Goal: Task Accomplishment & Management: Manage account settings

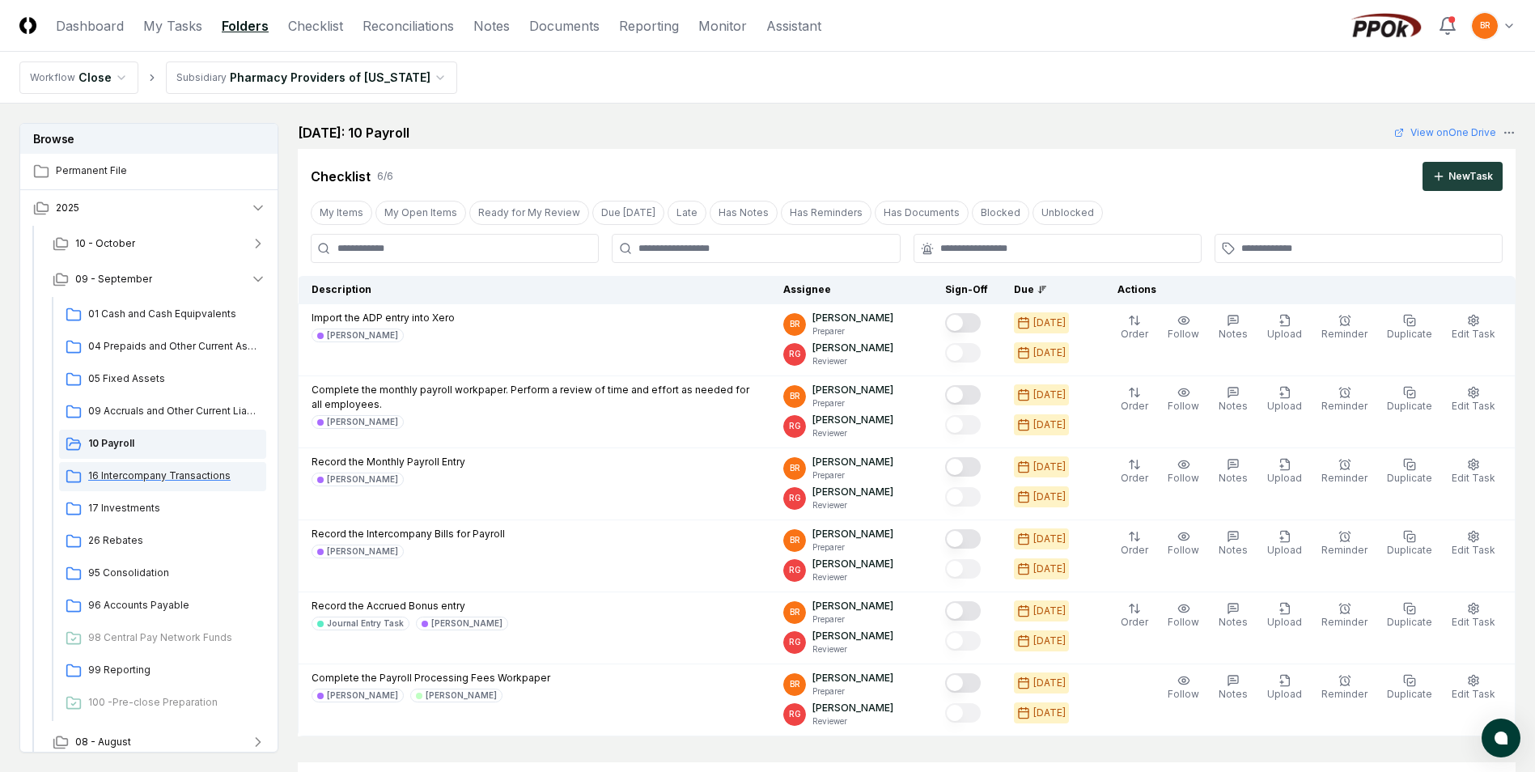
click at [151, 477] on span "16 Intercompany Transactions" at bounding box center [174, 476] width 172 height 15
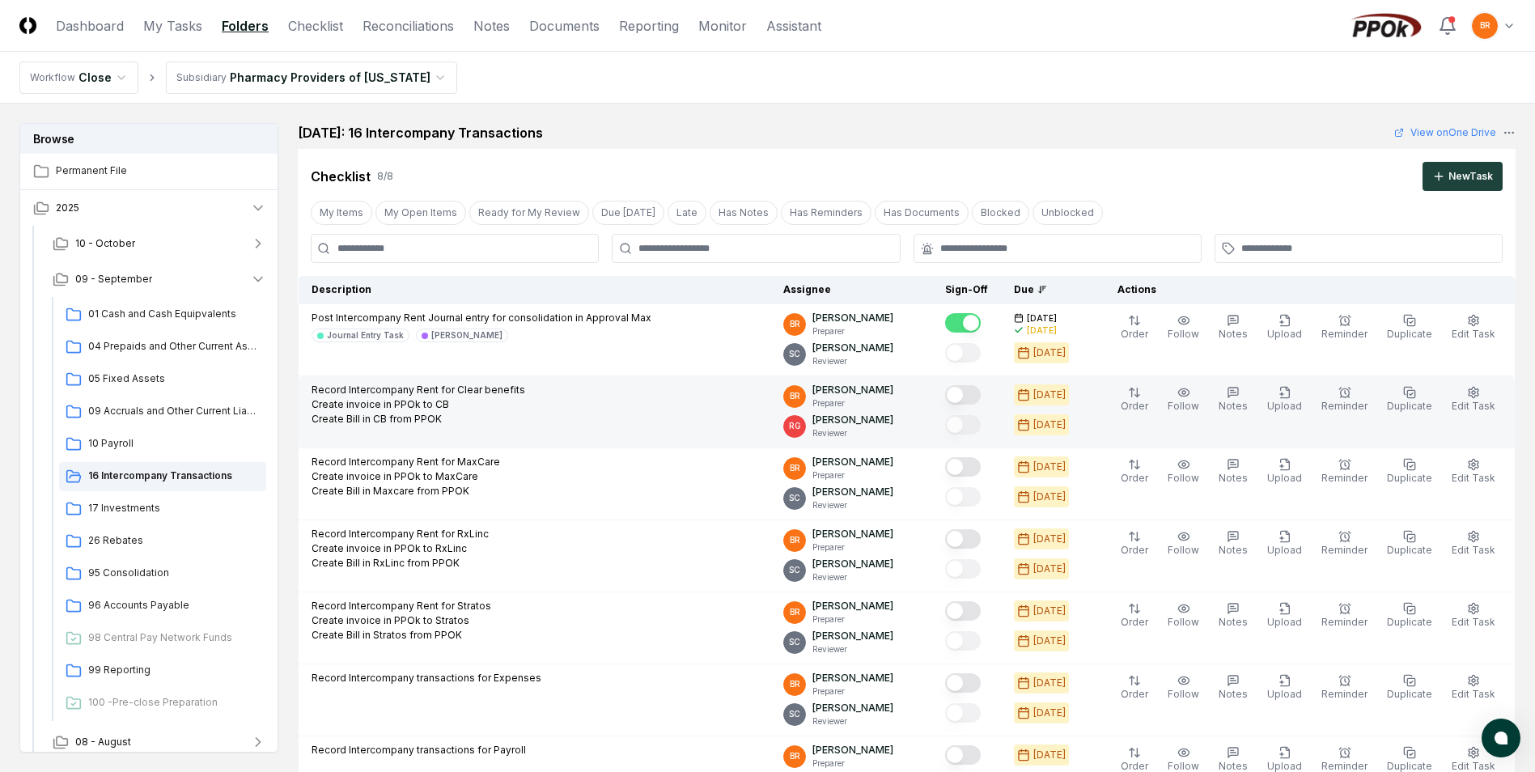
click at [970, 393] on button "Mark complete" at bounding box center [963, 394] width 36 height 19
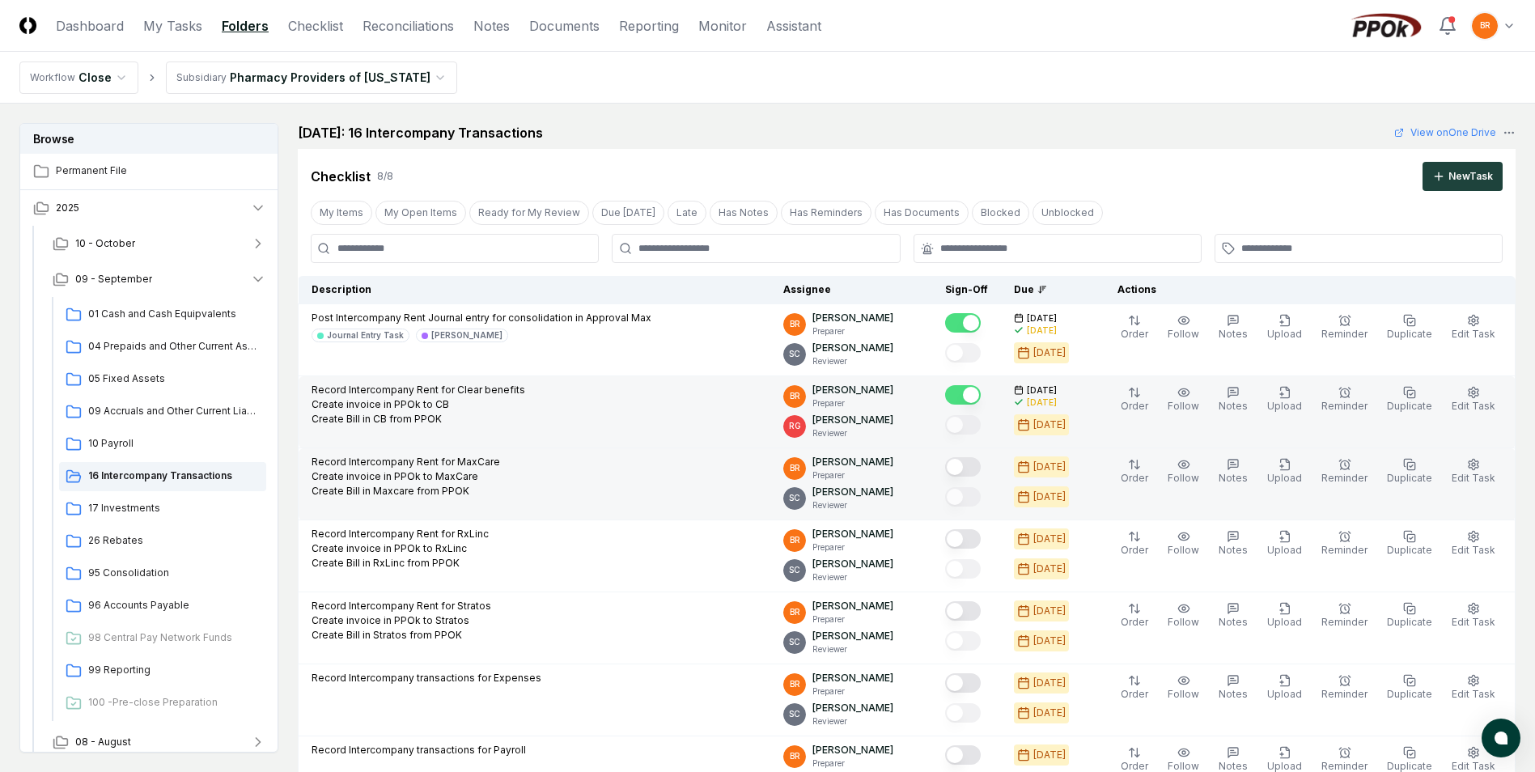
click at [969, 473] on button "Mark complete" at bounding box center [963, 466] width 36 height 19
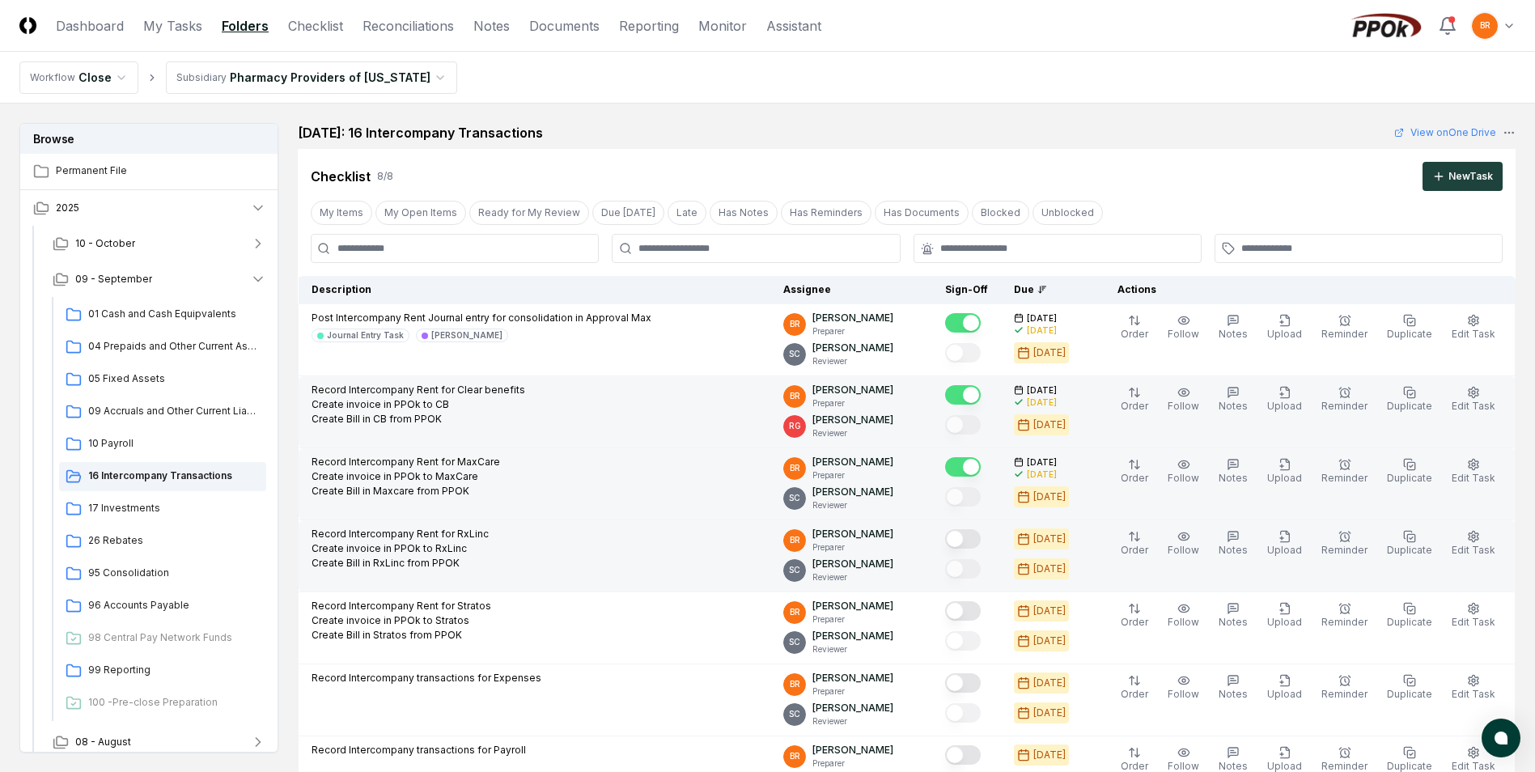
click at [973, 539] on button "Mark complete" at bounding box center [963, 538] width 36 height 19
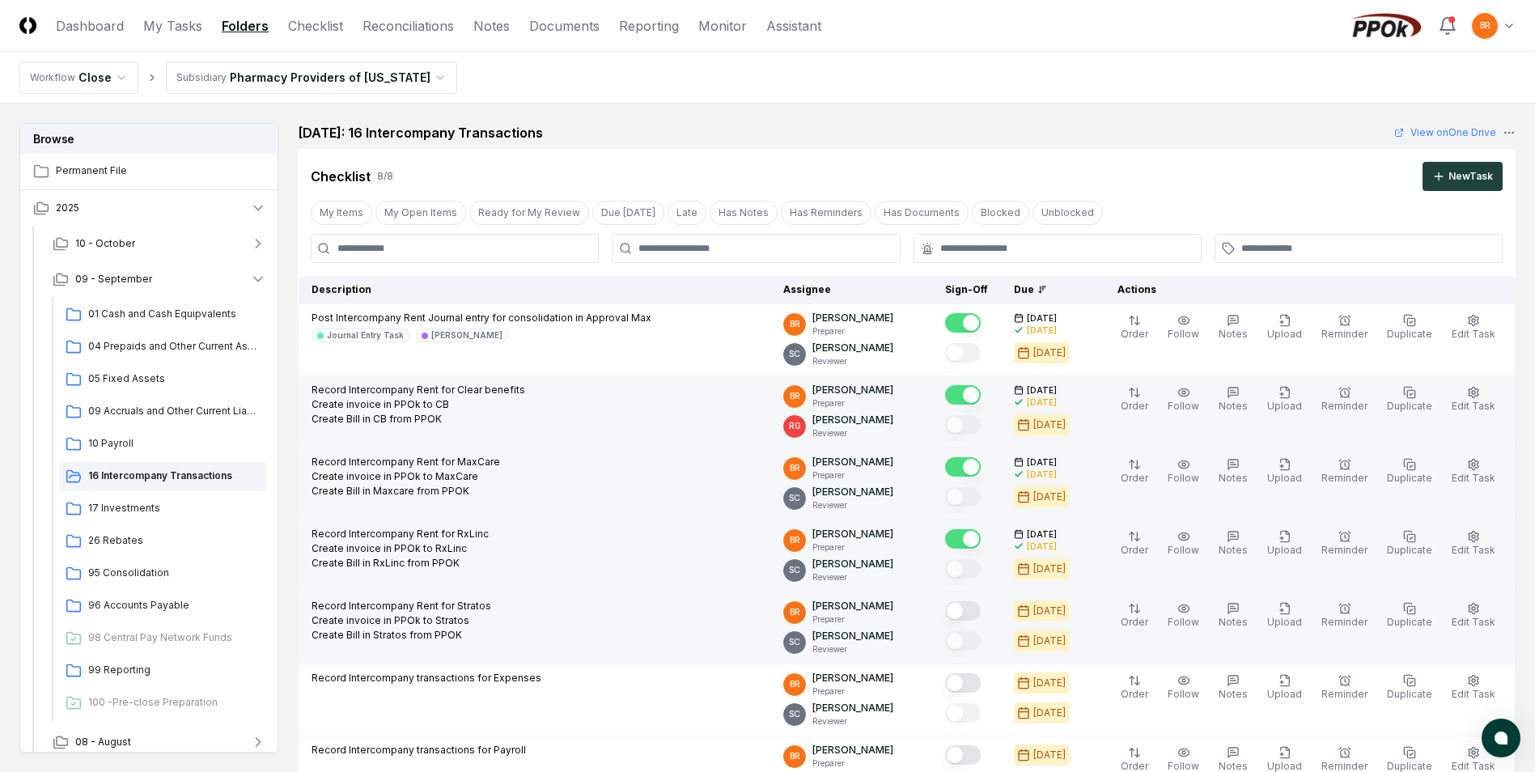
click at [969, 612] on button "Mark complete" at bounding box center [963, 610] width 36 height 19
click at [349, 214] on button "My Items" at bounding box center [341, 213] width 61 height 24
click at [328, 26] on link "Checklist" at bounding box center [315, 25] width 55 height 19
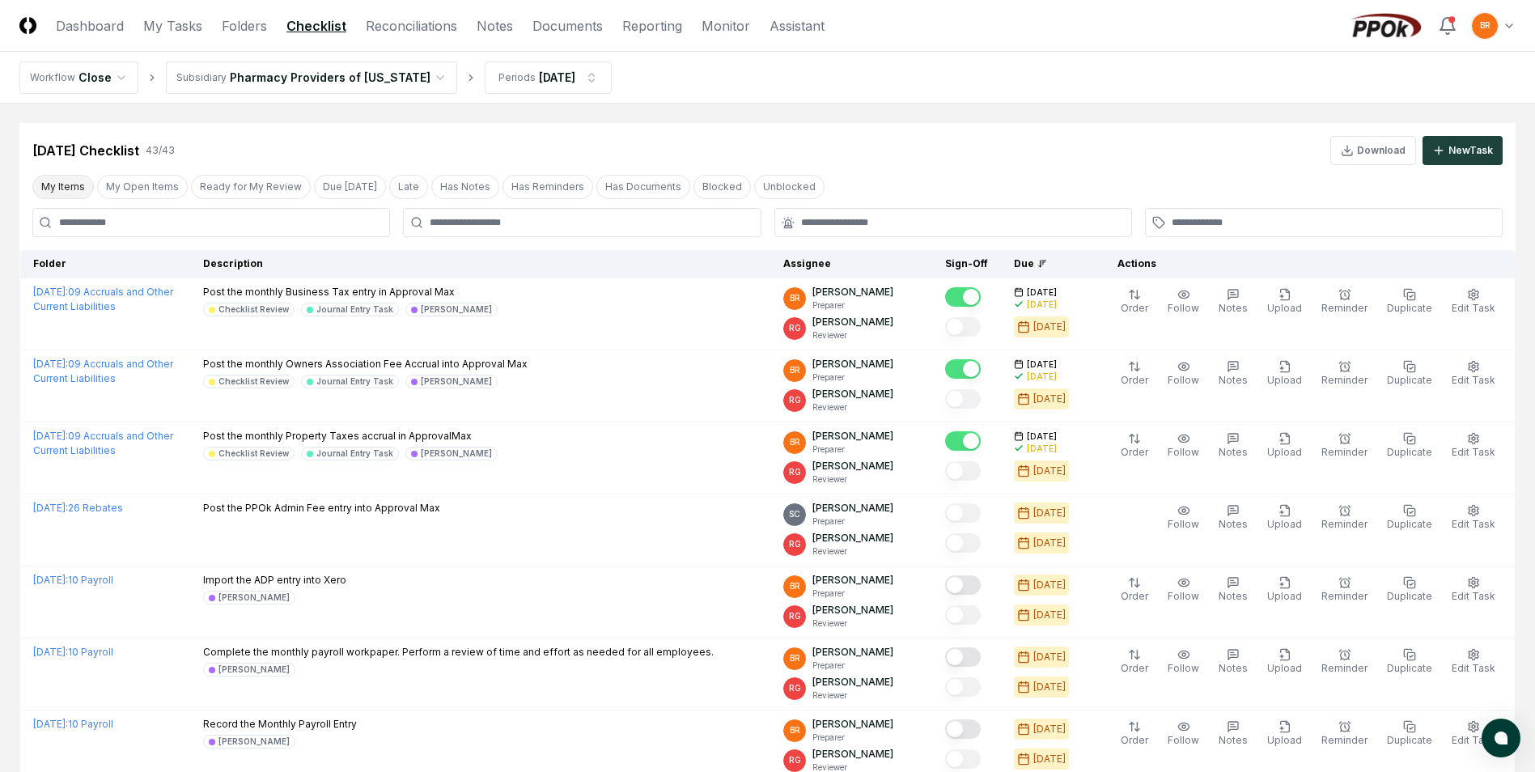
click at [57, 186] on button "My Items" at bounding box center [62, 187] width 61 height 24
